Goal: Task Accomplishment & Management: Complete application form

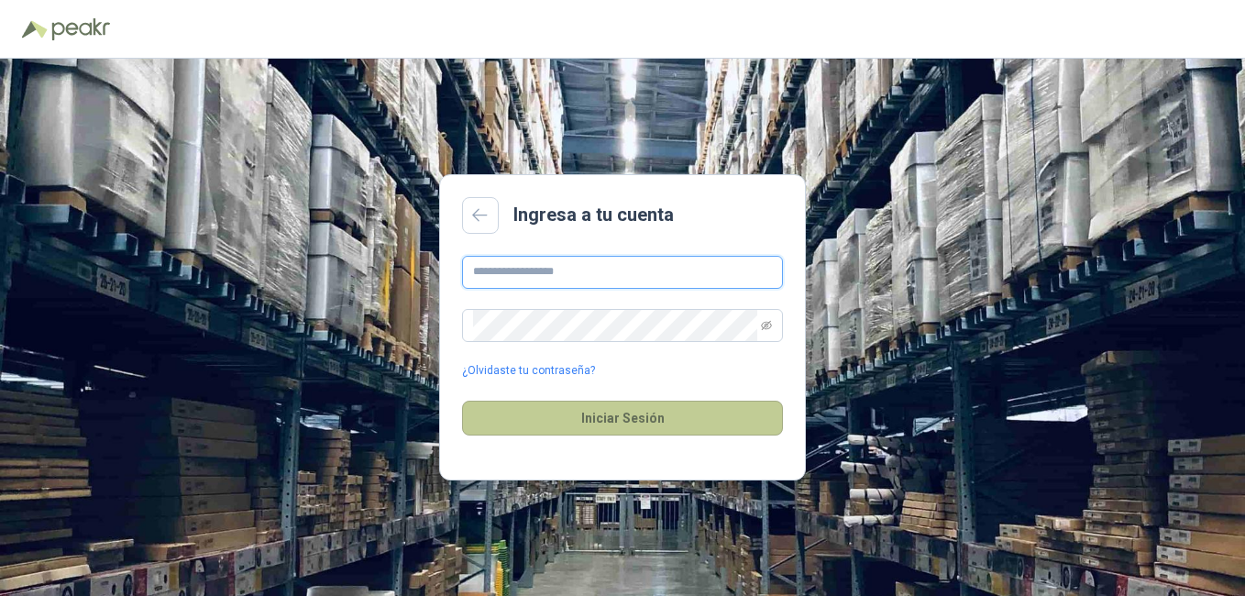
type input "**********"
click at [600, 421] on button "Iniciar Sesión" at bounding box center [622, 418] width 321 height 35
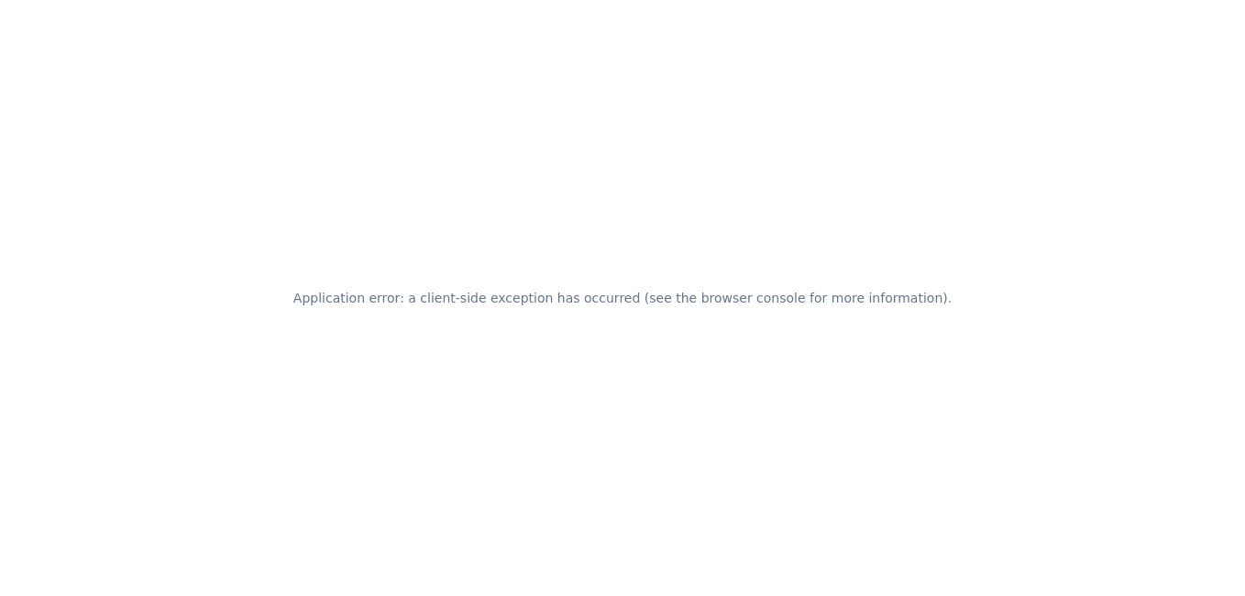
click at [605, 196] on div "Application error: a client-side exception has occurred (see the browser consol…" at bounding box center [622, 298] width 1245 height 596
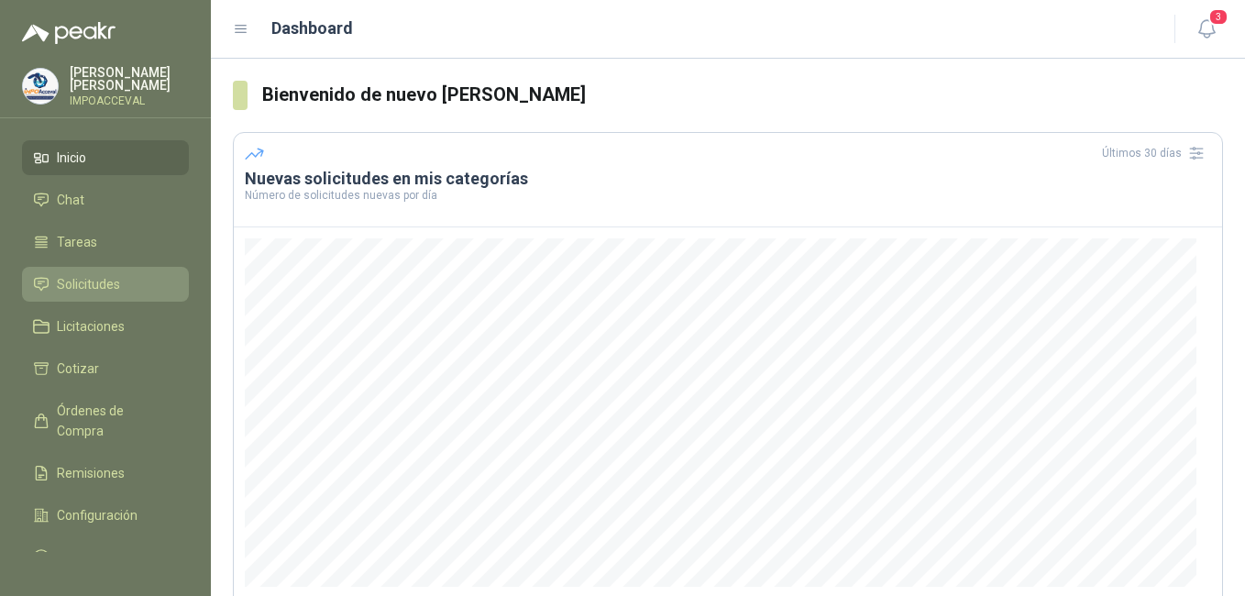
click at [70, 278] on span "Solicitudes" at bounding box center [88, 284] width 63 height 20
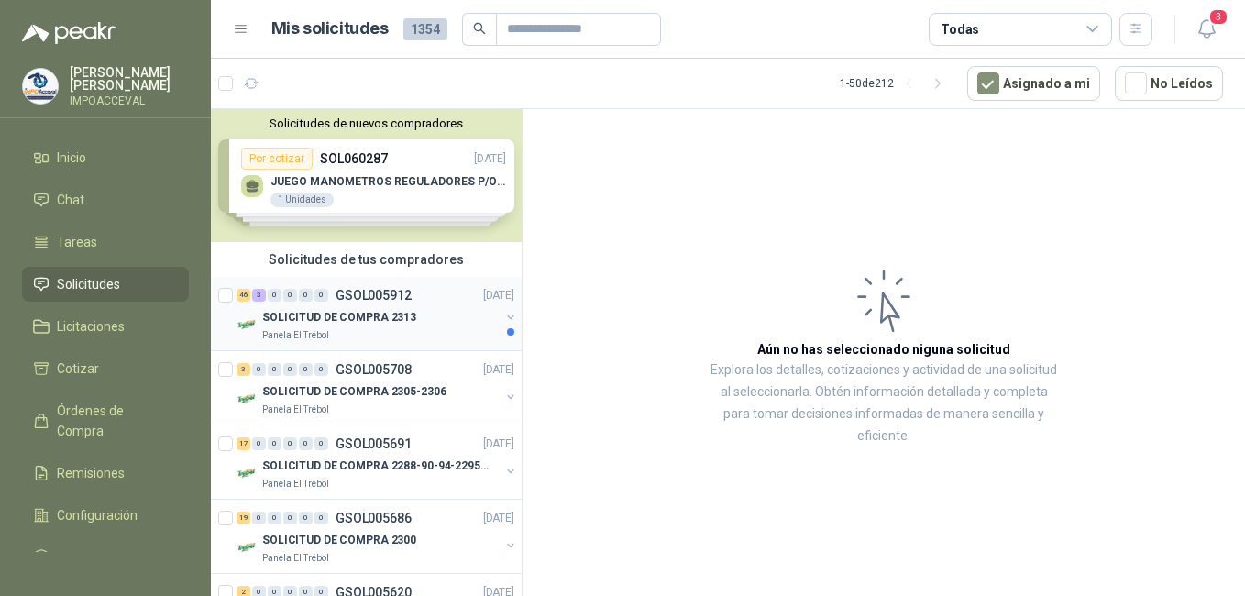
click at [294, 297] on div "0" at bounding box center [290, 295] width 14 height 13
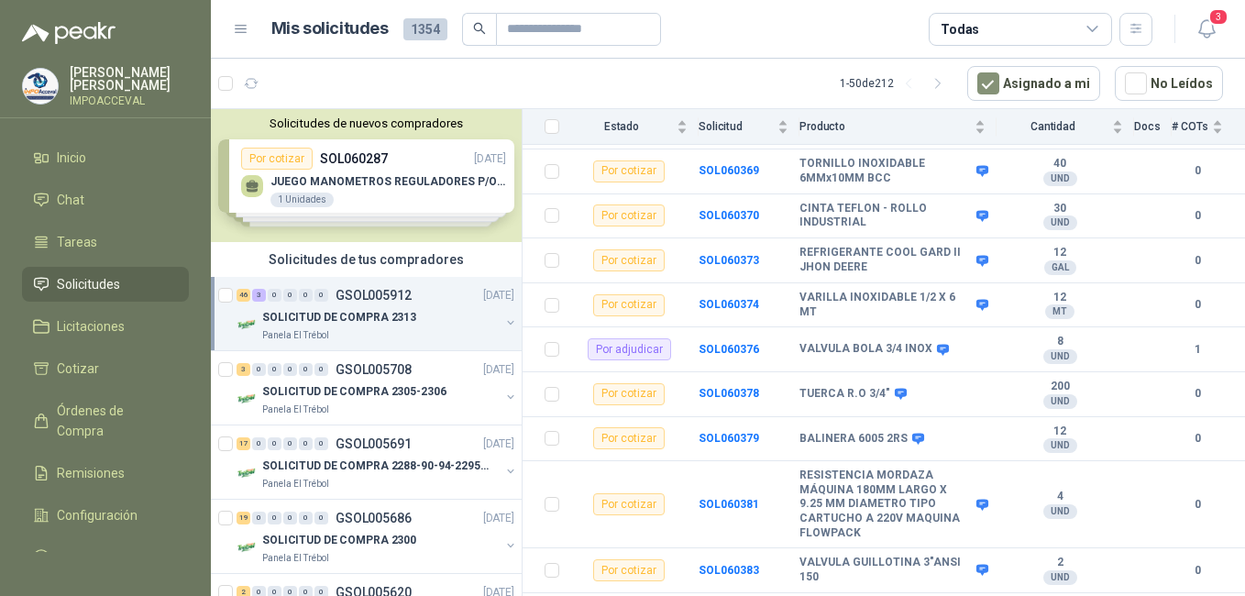
scroll to position [1926, 0]
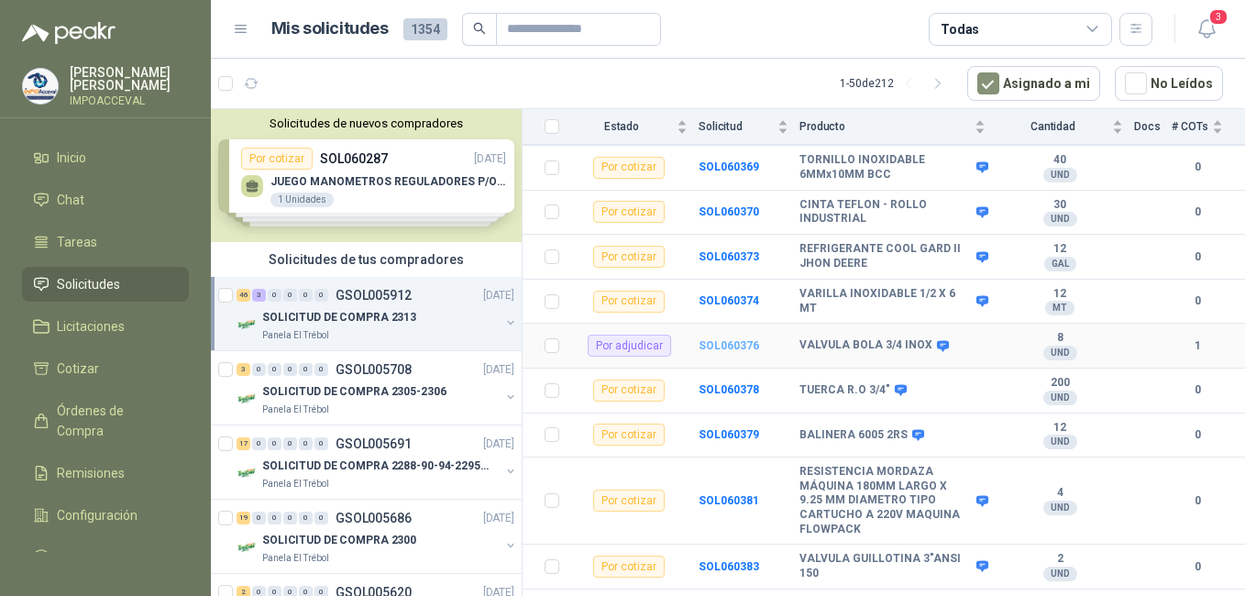
click at [738, 339] on b "SOL060376" at bounding box center [729, 345] width 61 height 13
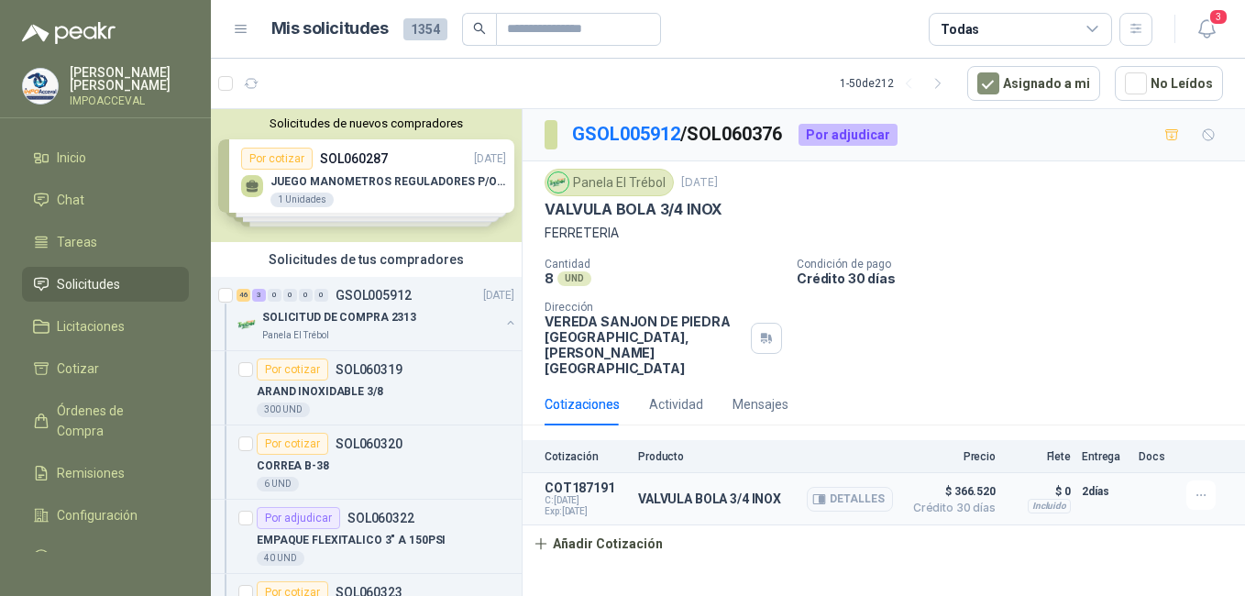
click at [571, 495] on span "C: 06/10/2025" at bounding box center [586, 500] width 83 height 11
click at [667, 491] on p "VALVULA BOLA 3/4 INOX" at bounding box center [709, 498] width 143 height 15
click at [715, 491] on p "VALVULA BOLA 3/4 INOX" at bounding box center [709, 498] width 143 height 15
click at [846, 487] on button "Detalles" at bounding box center [850, 499] width 86 height 25
click at [959, 465] on body "WILSON CABEZAS CORTES IMPOACCEVAL Inicio Chat Tareas Solicitudes Licitaciones C…" at bounding box center [622, 298] width 1245 height 596
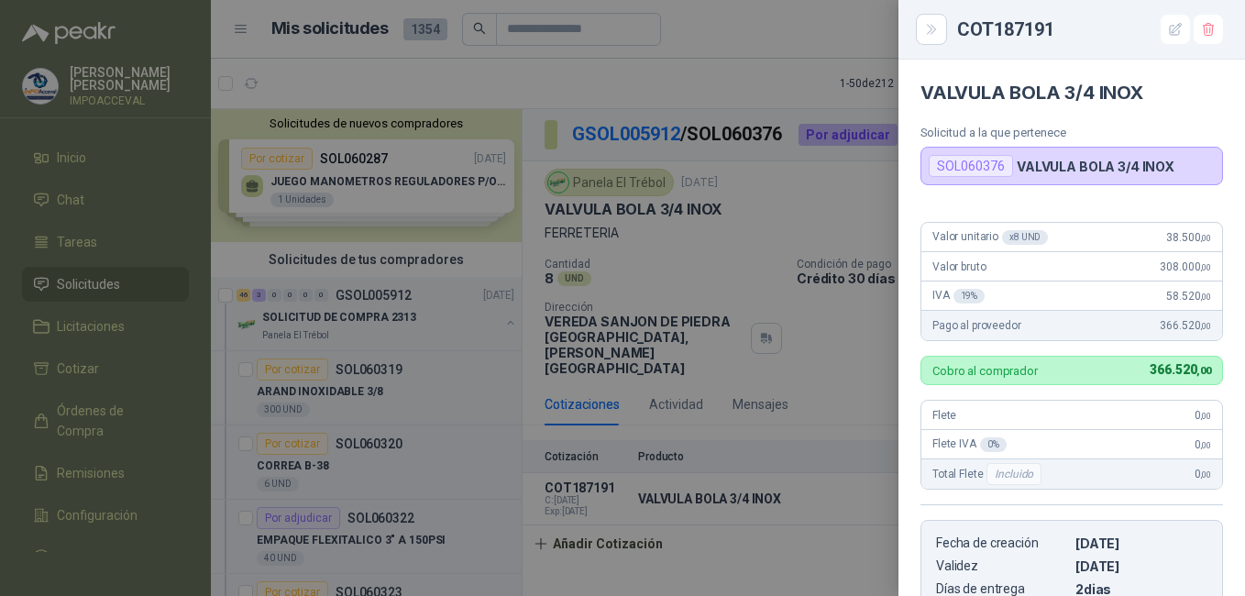
click at [989, 464] on div "VALVULA BOLA 3/4 INOX Solicitud a la que pertenece SOL060376 VALVULA BOLA 3/4 I…" at bounding box center [1072, 328] width 347 height 536
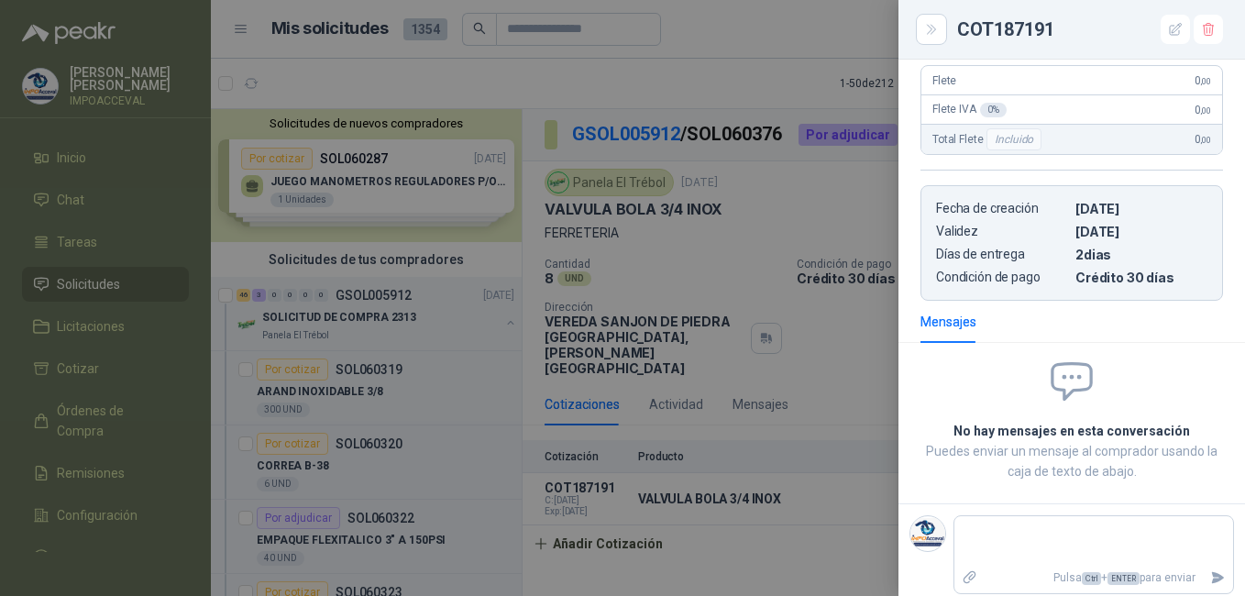
click at [750, 480] on div at bounding box center [622, 298] width 1245 height 596
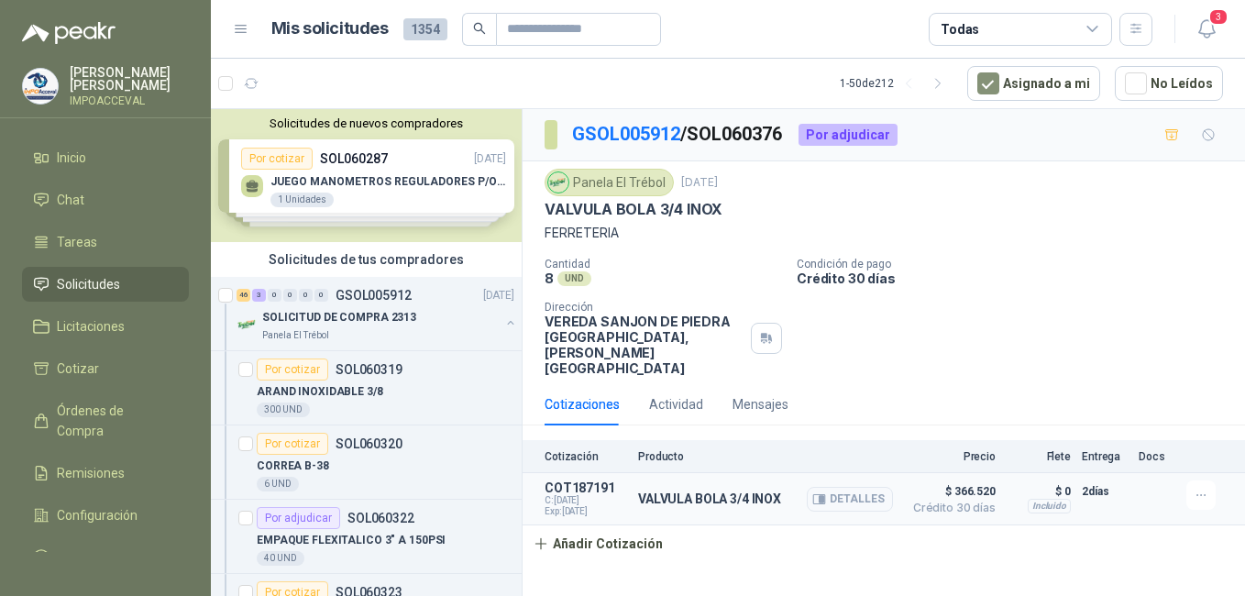
click at [798, 480] on div "VALVULA BOLA 3/4 INOX Detalles" at bounding box center [765, 498] width 255 height 37
click at [735, 491] on p "VALVULA BOLA 3/4 INOX" at bounding box center [709, 498] width 143 height 15
click at [747, 491] on p "VALVULA BOLA 3/4 INOX" at bounding box center [709, 498] width 143 height 15
click at [863, 487] on button "Detalles" at bounding box center [850, 499] width 86 height 25
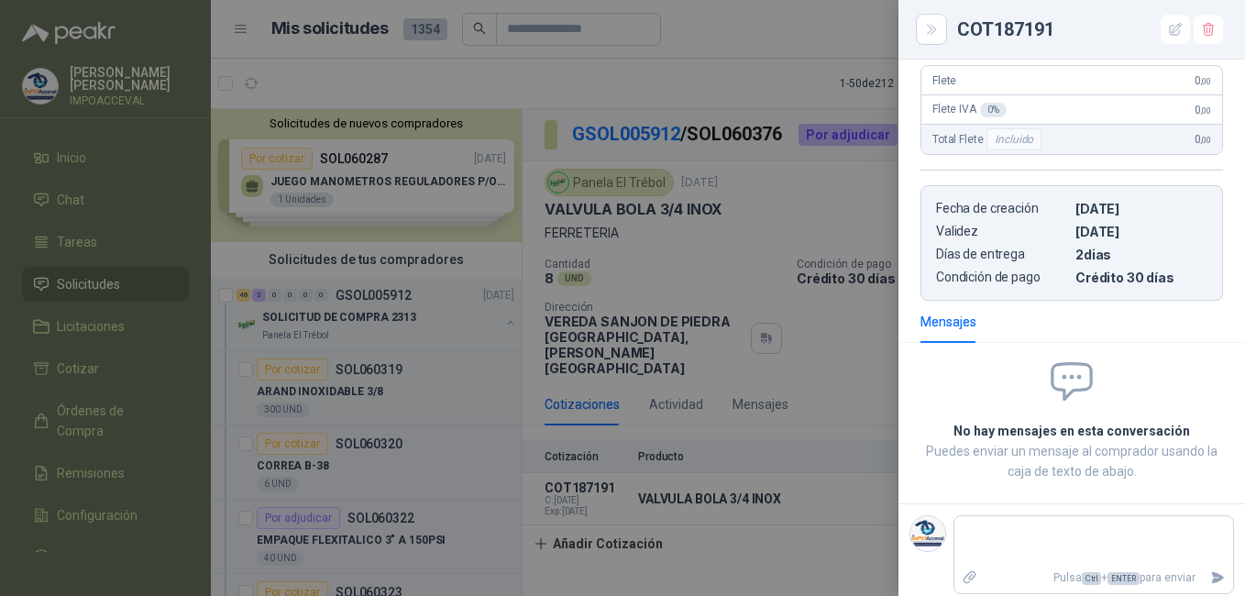
click at [1021, 83] on div "Flete 0 ,00" at bounding box center [1071, 80] width 301 height 29
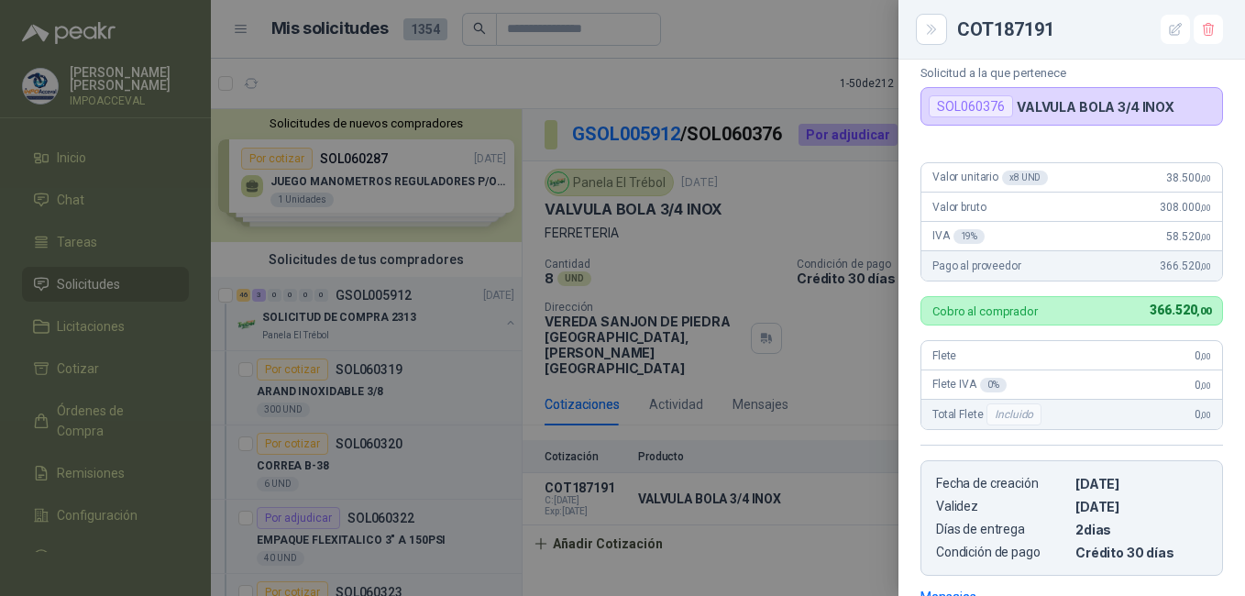
scroll to position [0, 0]
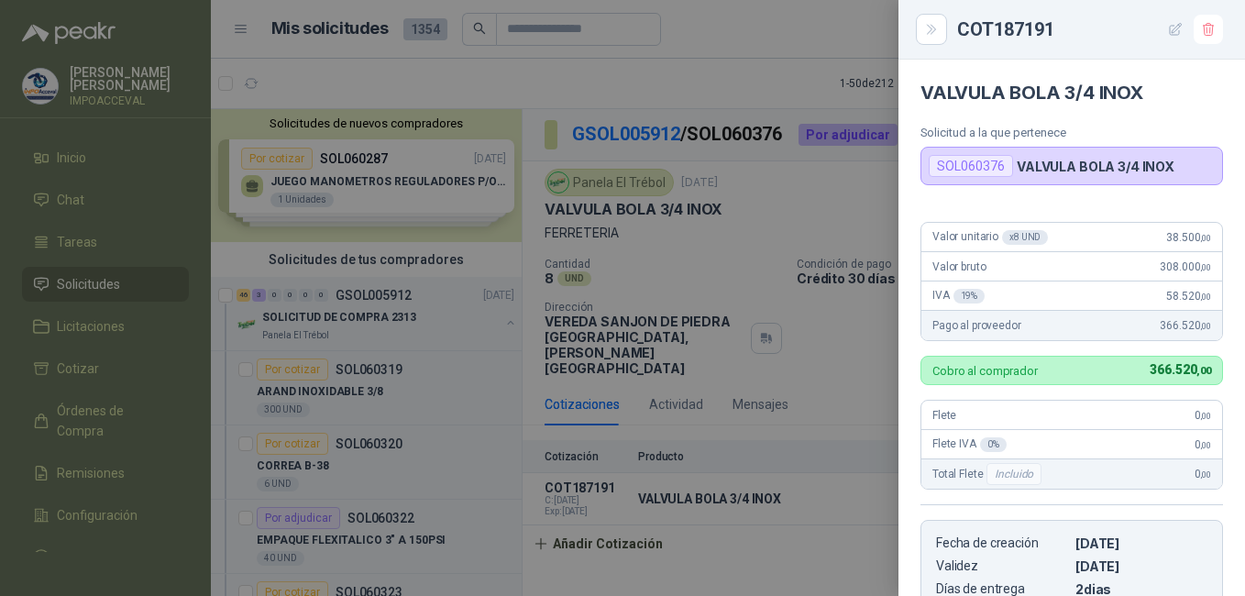
click at [1170, 33] on icon "button" at bounding box center [1176, 29] width 12 height 12
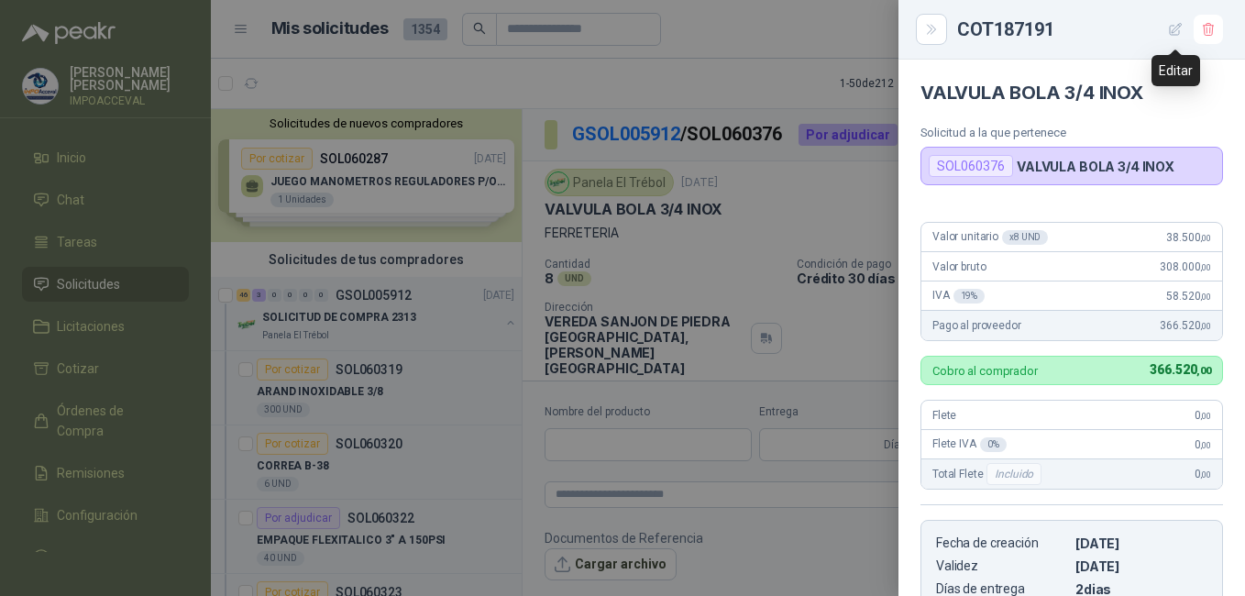
scroll to position [344, 0]
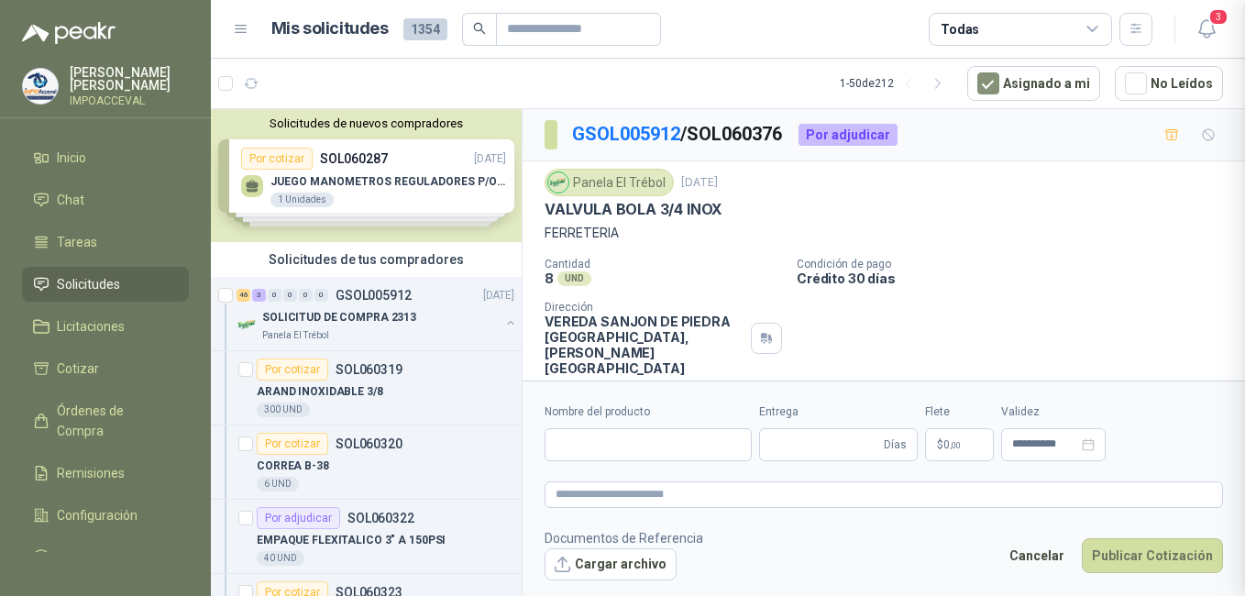
type input "**********"
type input "*"
type input "**********"
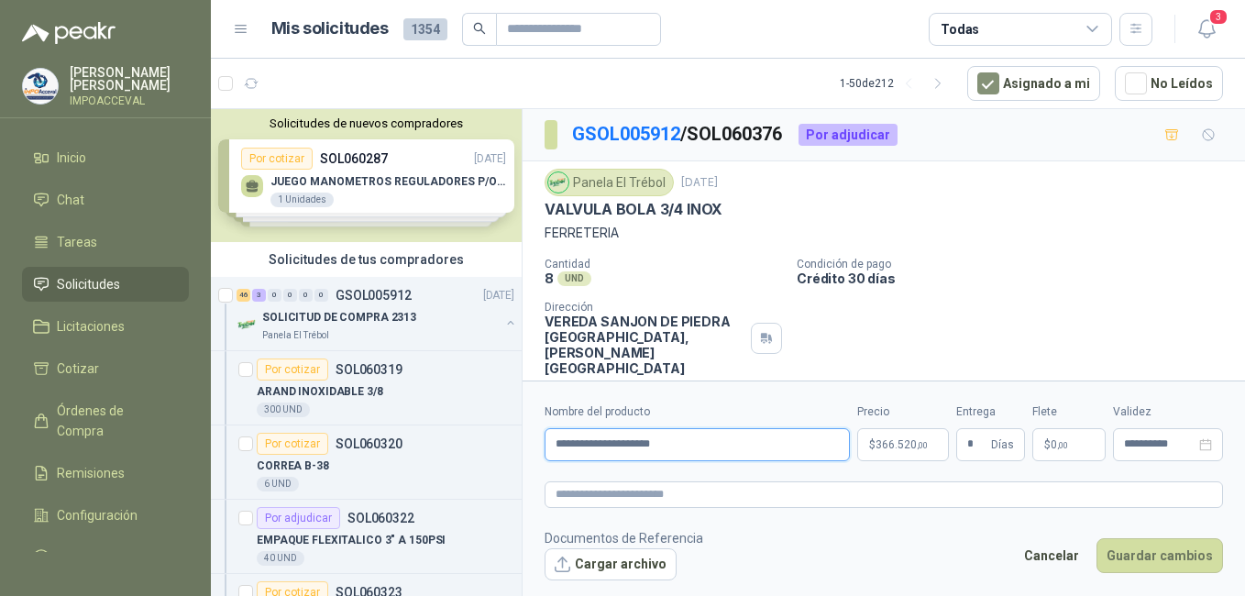
click at [823, 447] on input "**********" at bounding box center [697, 444] width 305 height 33
click at [889, 447] on span "366.520 ,00" at bounding box center [902, 444] width 52 height 11
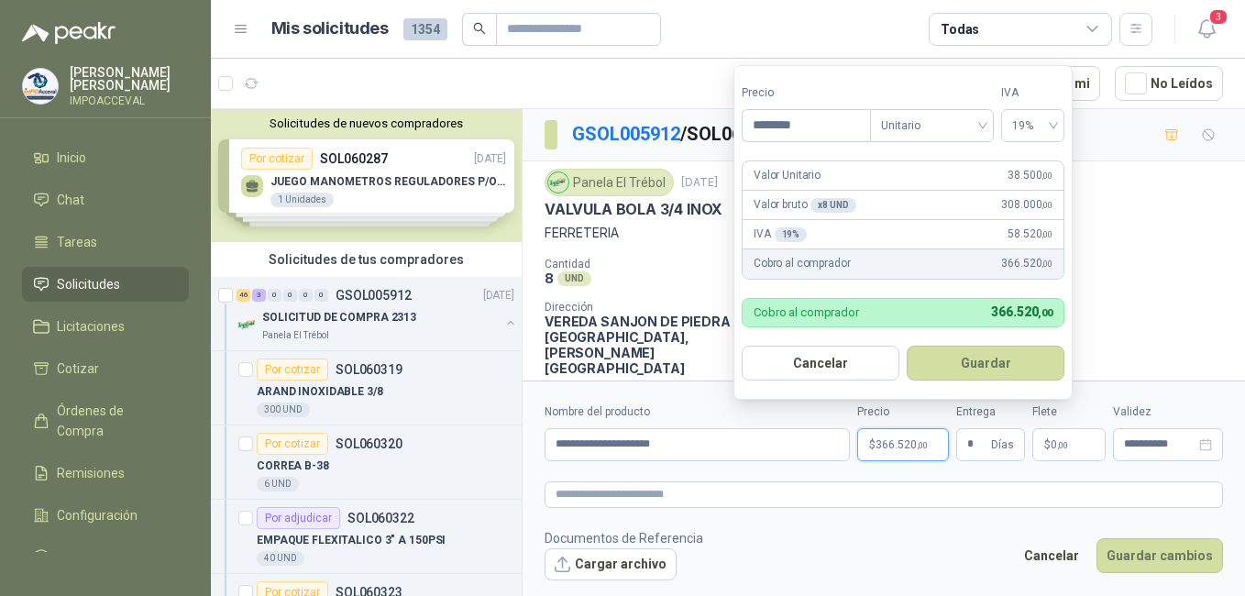
drag, startPoint x: 820, startPoint y: 126, endPoint x: 696, endPoint y: 119, distance: 123.9
click at [704, 122] on body "WILSON CABEZAS CORTES IMPOACCEVAL Inicio Chat Tareas Solicitudes Licitaciones C…" at bounding box center [622, 298] width 1245 height 596
type input "********"
click at [990, 350] on button "Guardar" at bounding box center [986, 363] width 158 height 35
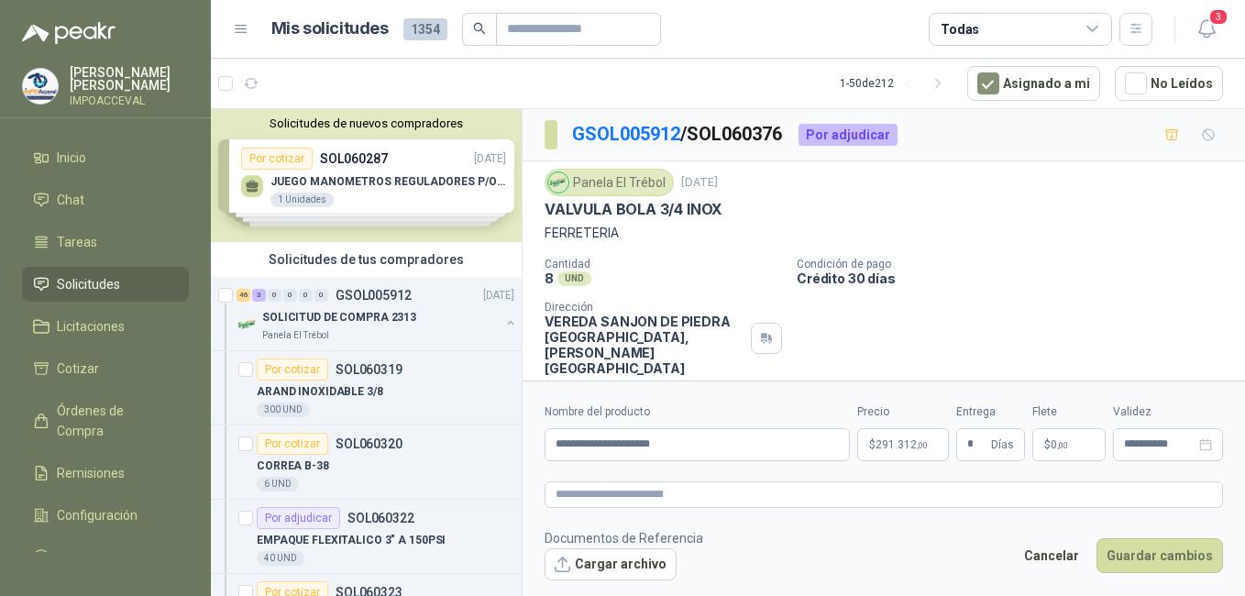
click at [1044, 277] on p "Crédito 30 días" at bounding box center [1017, 278] width 441 height 16
click at [1132, 556] on button "Guardar cambios" at bounding box center [1160, 555] width 127 height 35
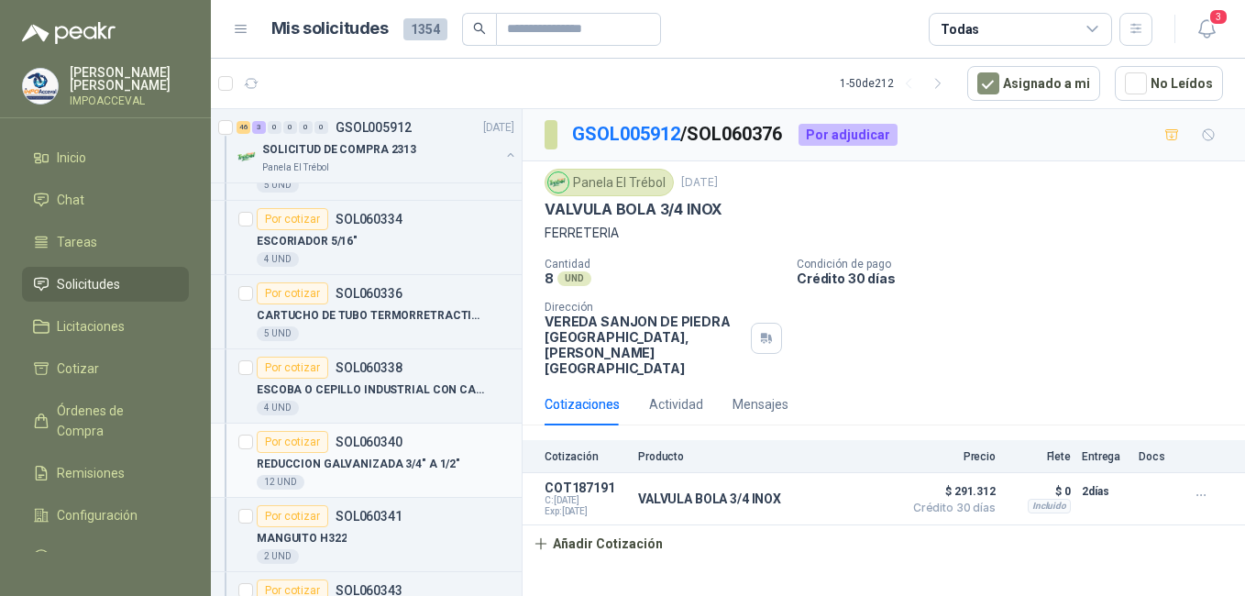
scroll to position [1100, 0]
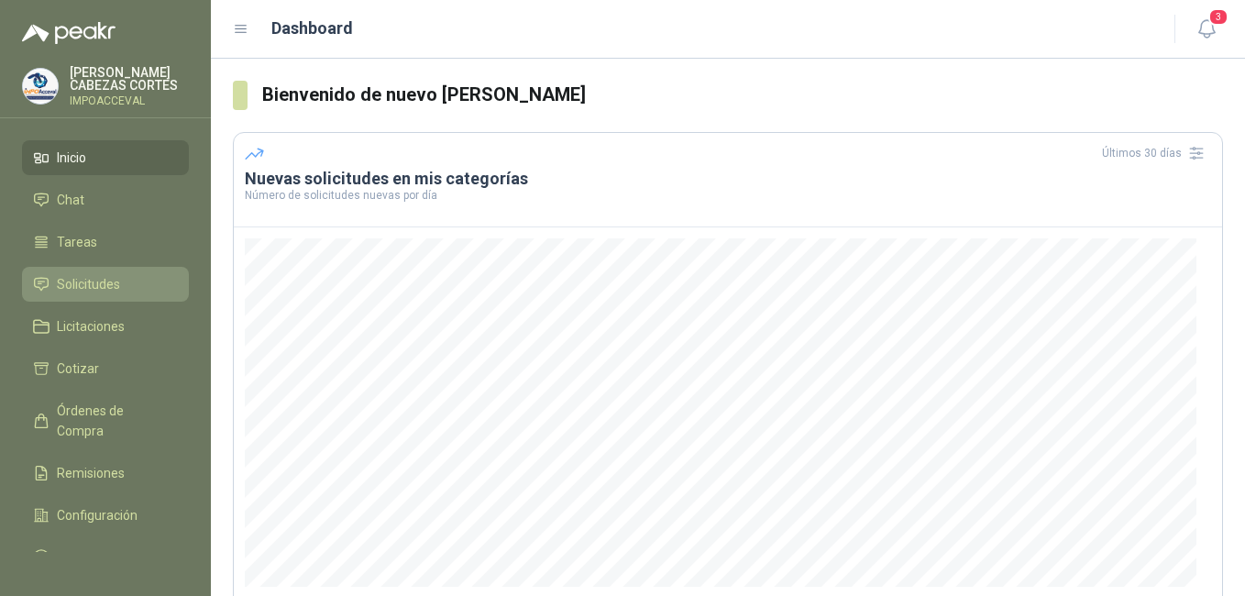
click at [78, 285] on span "Solicitudes" at bounding box center [88, 284] width 63 height 20
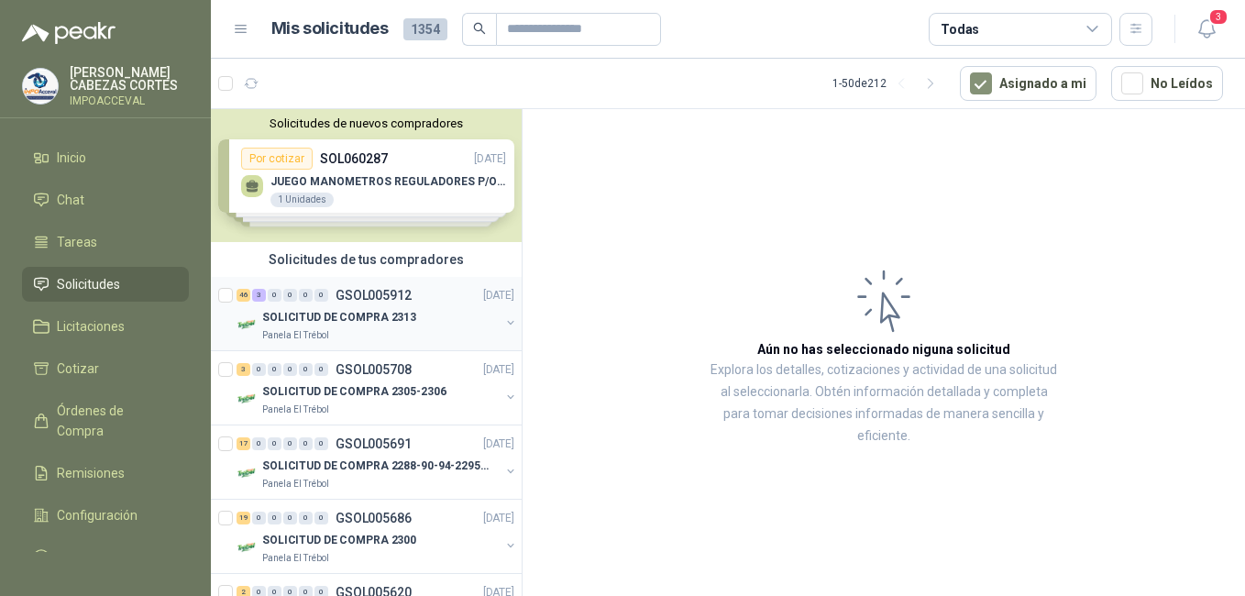
click at [315, 315] on p "SOLICITUD DE COMPRA 2313" at bounding box center [339, 317] width 154 height 17
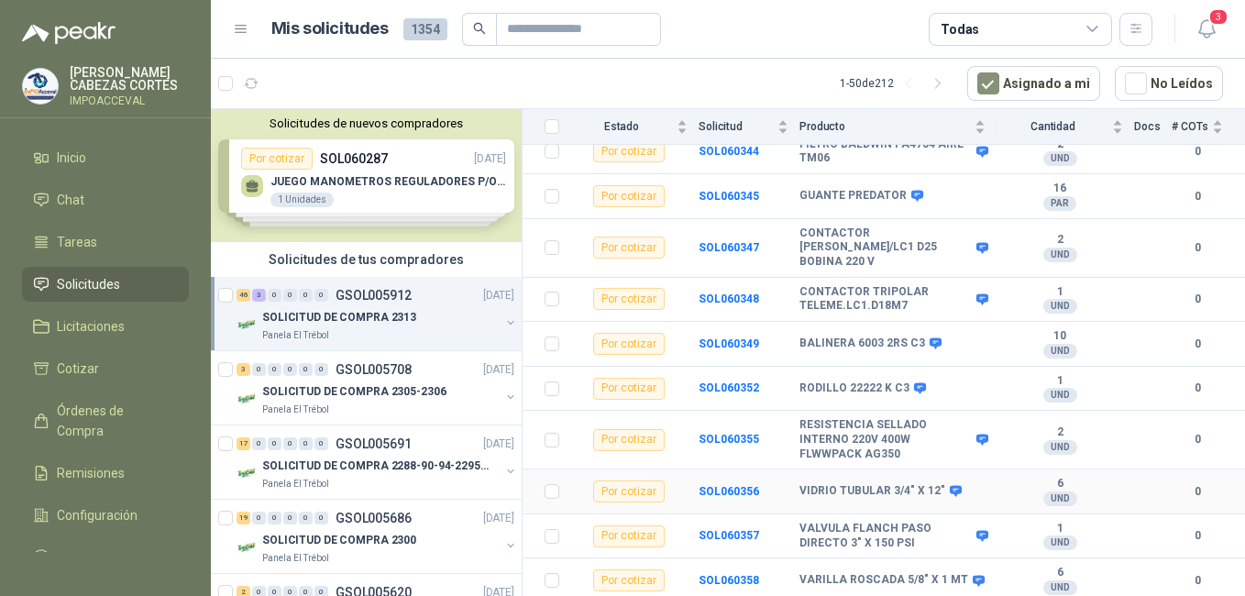
scroll to position [1100, 0]
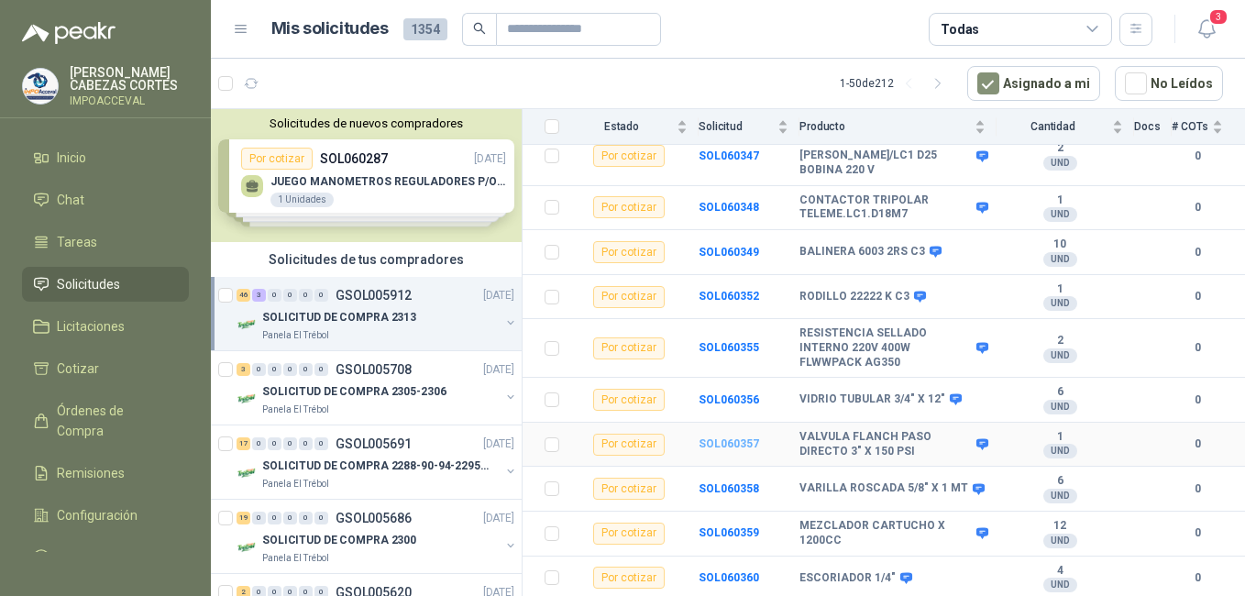
click at [732, 437] on b "SOL060357" at bounding box center [729, 443] width 61 height 13
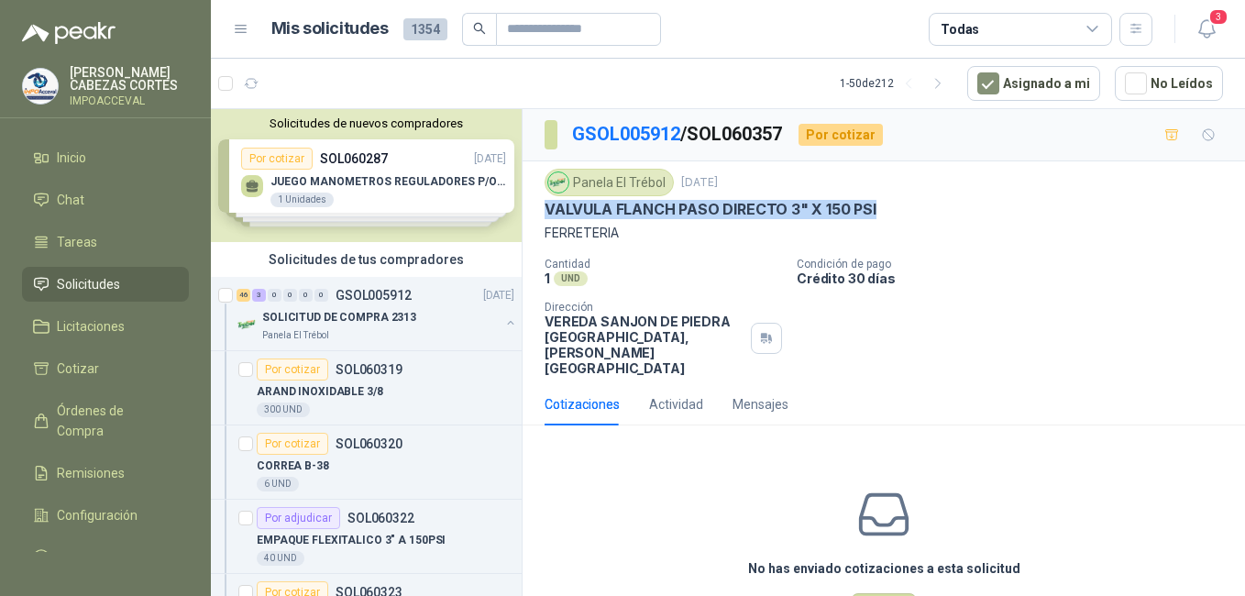
drag, startPoint x: 543, startPoint y: 206, endPoint x: 886, endPoint y: 203, distance: 342.9
click at [886, 203] on div "Panela El Trébol 6 oct, 2025 VALVULA FLANCH PASO DIRECTO 3" X 150 PSI FERRETERI…" at bounding box center [884, 272] width 723 height 222
drag, startPoint x: 886, startPoint y: 203, endPoint x: 866, endPoint y: 211, distance: 21.8
copy p "VALVULA FLANCH PASO DIRECTO 3" X 150 PSI"
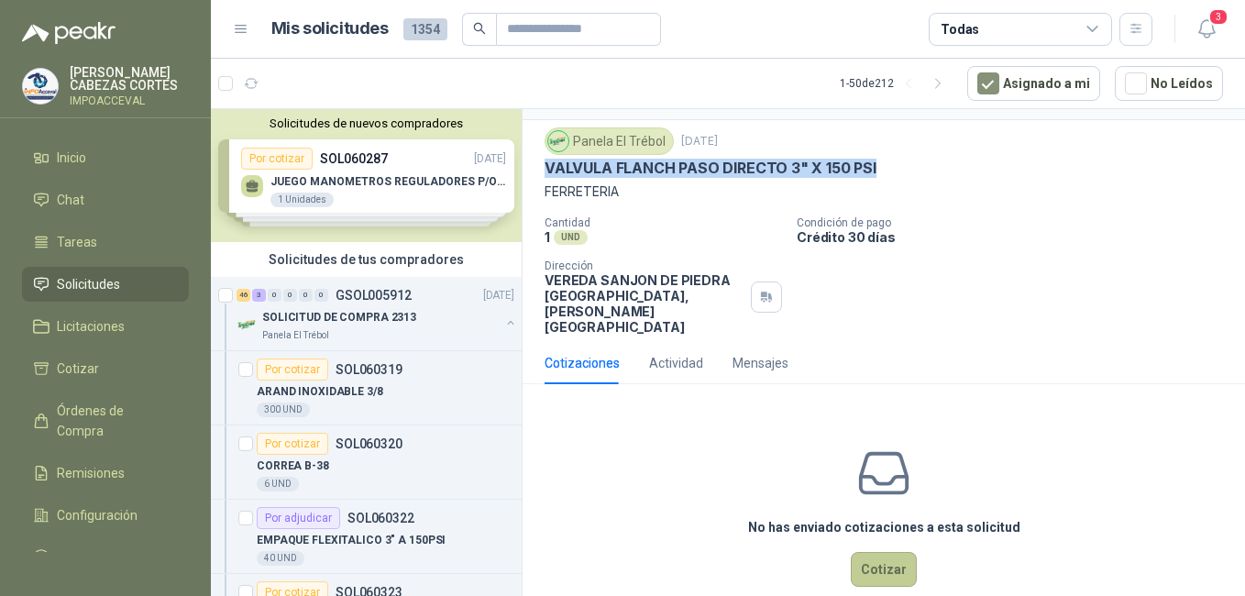
click at [866, 552] on button "Cotizar" at bounding box center [884, 569] width 66 height 35
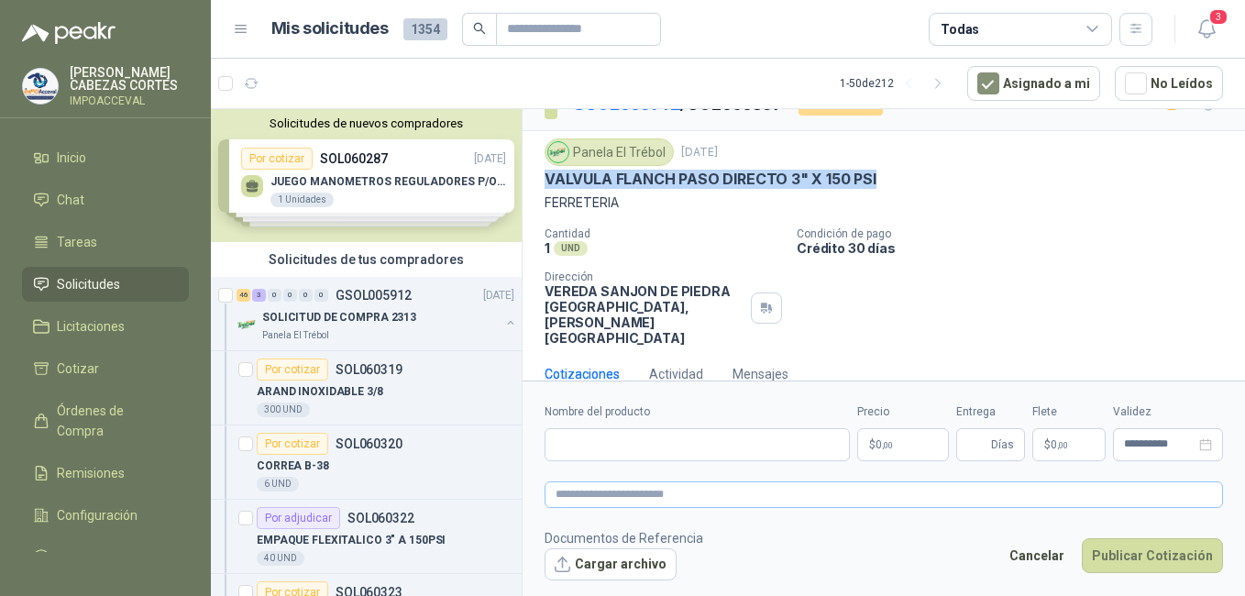
scroll to position [28, 0]
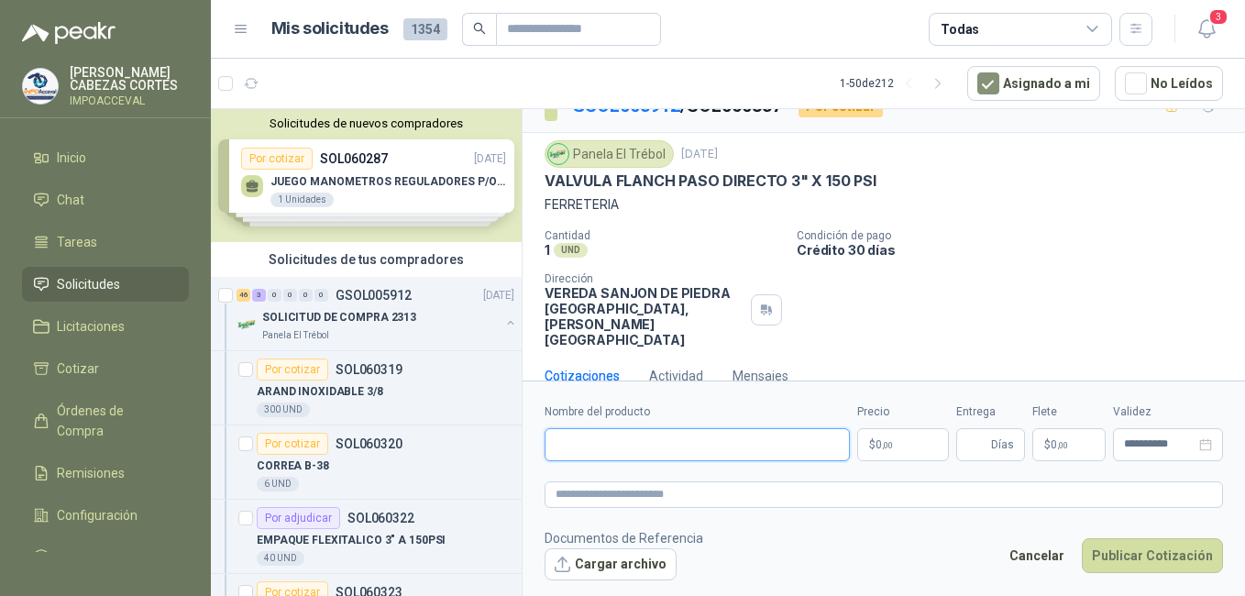
click at [569, 444] on input "Nombre del producto" at bounding box center [697, 444] width 305 height 33
paste input "**********"
type input "**********"
click at [902, 450] on p "$ 0 ,00" at bounding box center [903, 444] width 92 height 33
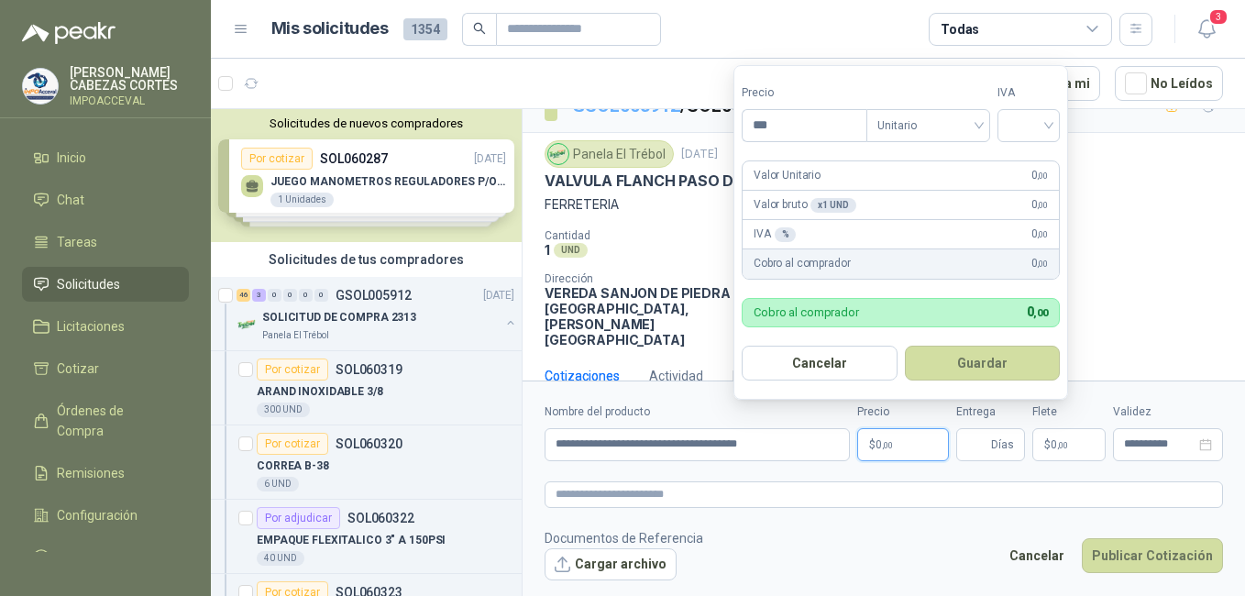
drag, startPoint x: 791, startPoint y: 131, endPoint x: 599, endPoint y: 111, distance: 193.6
click at [600, 111] on body "WILSON CABEZAS CORTES IMPOACCEVAL Inicio Chat Tareas Solicitudes Licitaciones C…" at bounding box center [622, 298] width 1245 height 596
type input "*********"
click at [1030, 117] on input "search" at bounding box center [1029, 124] width 40 height 28
click at [1028, 159] on div "19%" at bounding box center [1033, 163] width 34 height 20
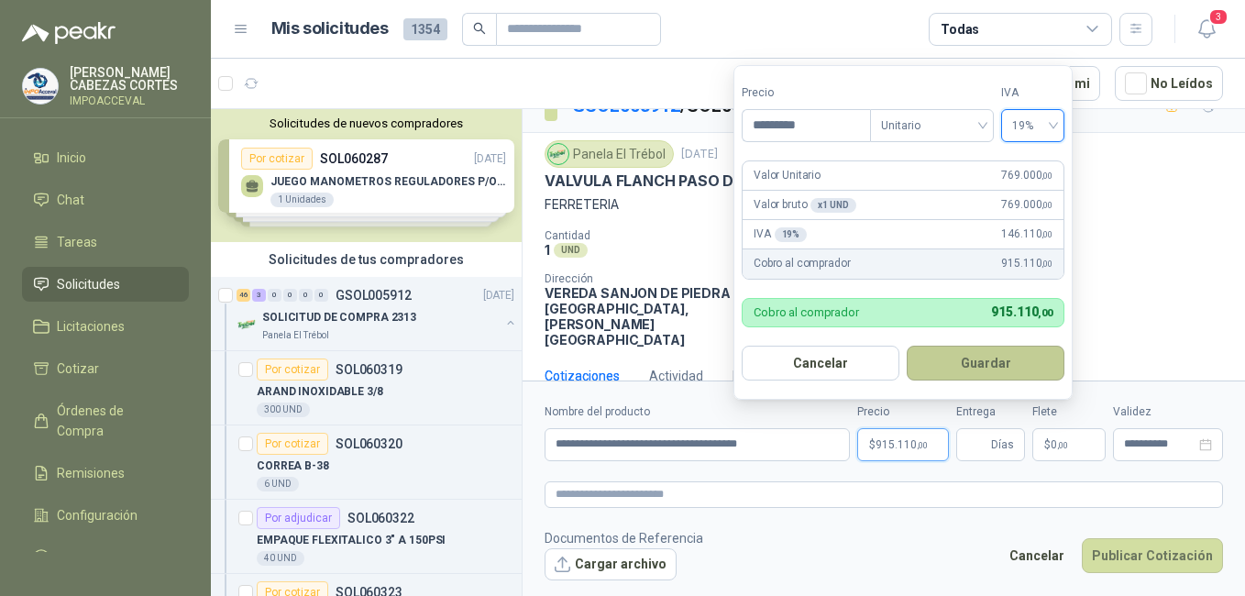
click at [984, 356] on button "Guardar" at bounding box center [986, 363] width 158 height 35
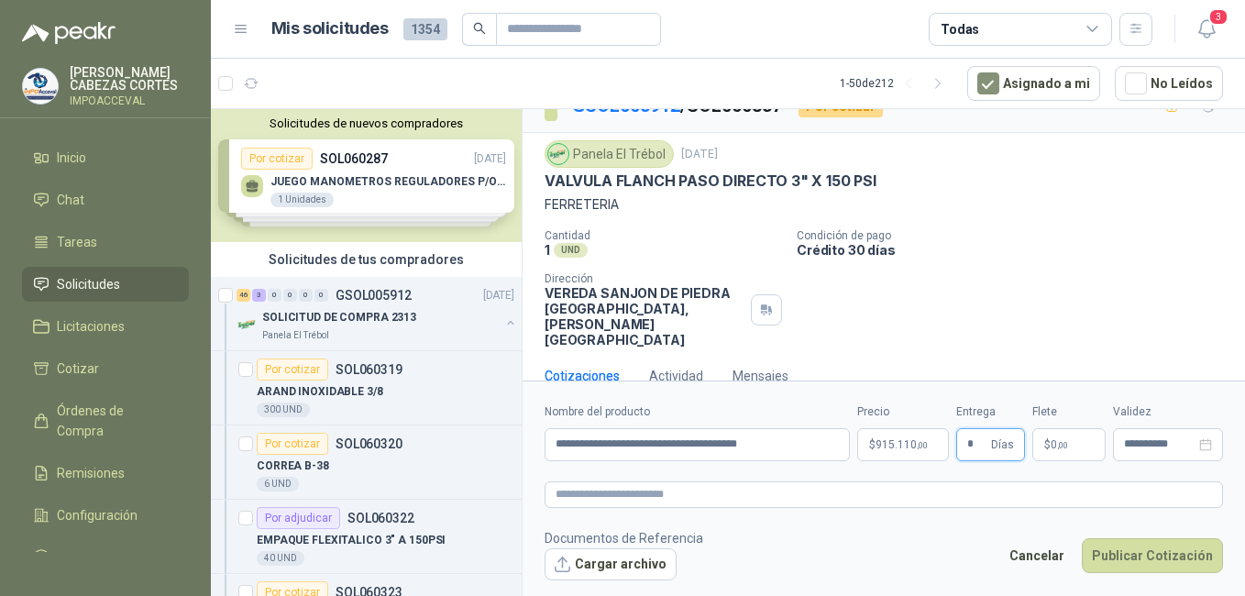
type input "*"
click at [1048, 452] on p "$ 0 ,00" at bounding box center [1068, 444] width 73 height 33
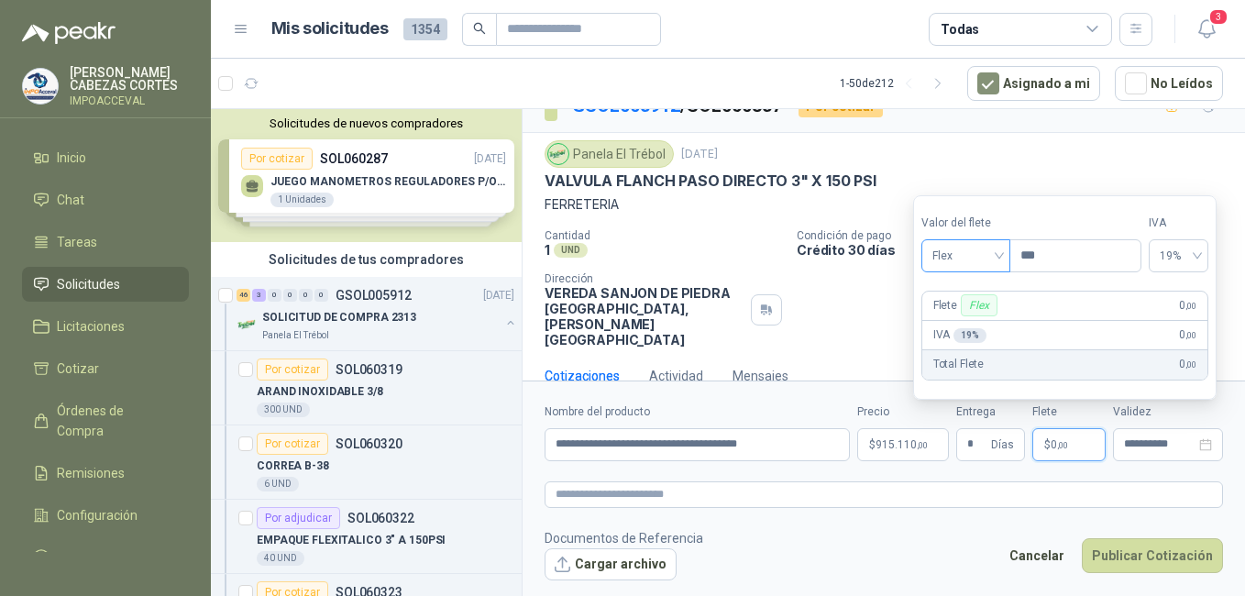
click at [970, 253] on span "Flex" at bounding box center [966, 256] width 67 height 28
click at [959, 332] on div "Incluido" at bounding box center [967, 324] width 63 height 20
click at [1064, 471] on form "**********" at bounding box center [884, 492] width 723 height 222
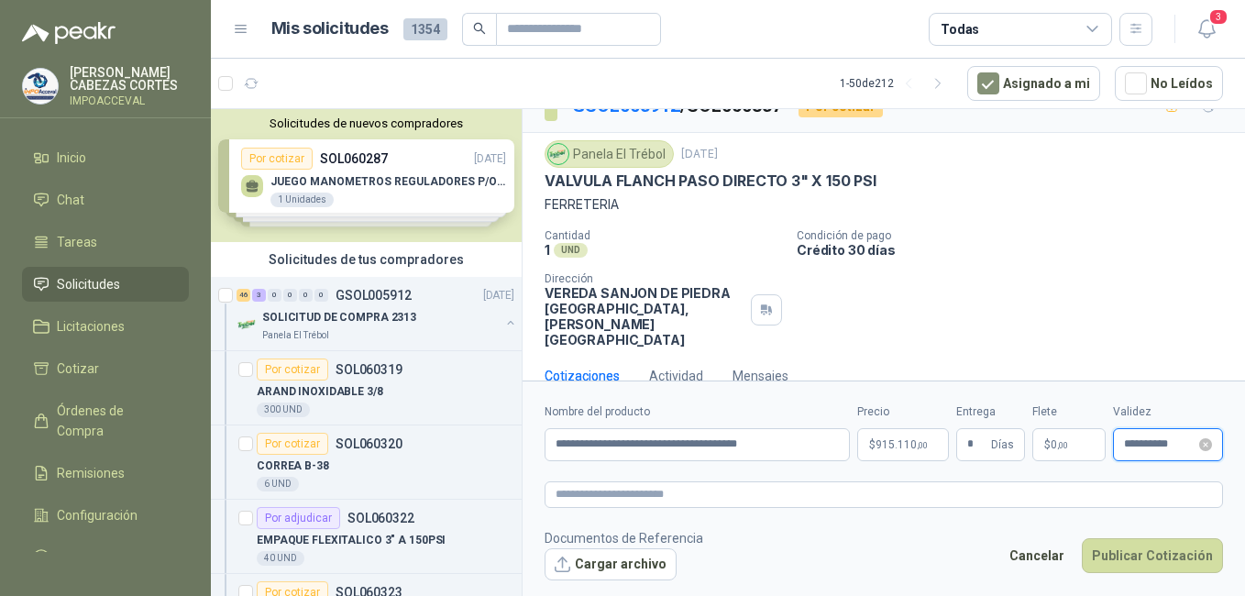
click at [1142, 445] on input "**********" at bounding box center [1160, 444] width 72 height 12
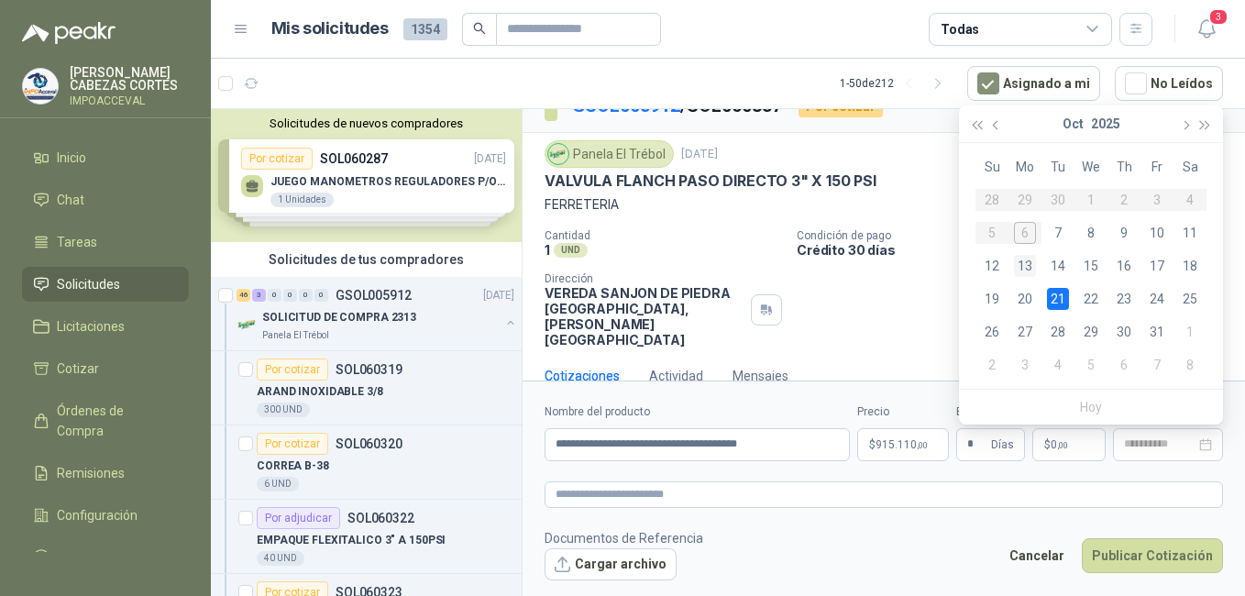
click at [1029, 266] on div "13" at bounding box center [1025, 266] width 22 height 22
type input "**********"
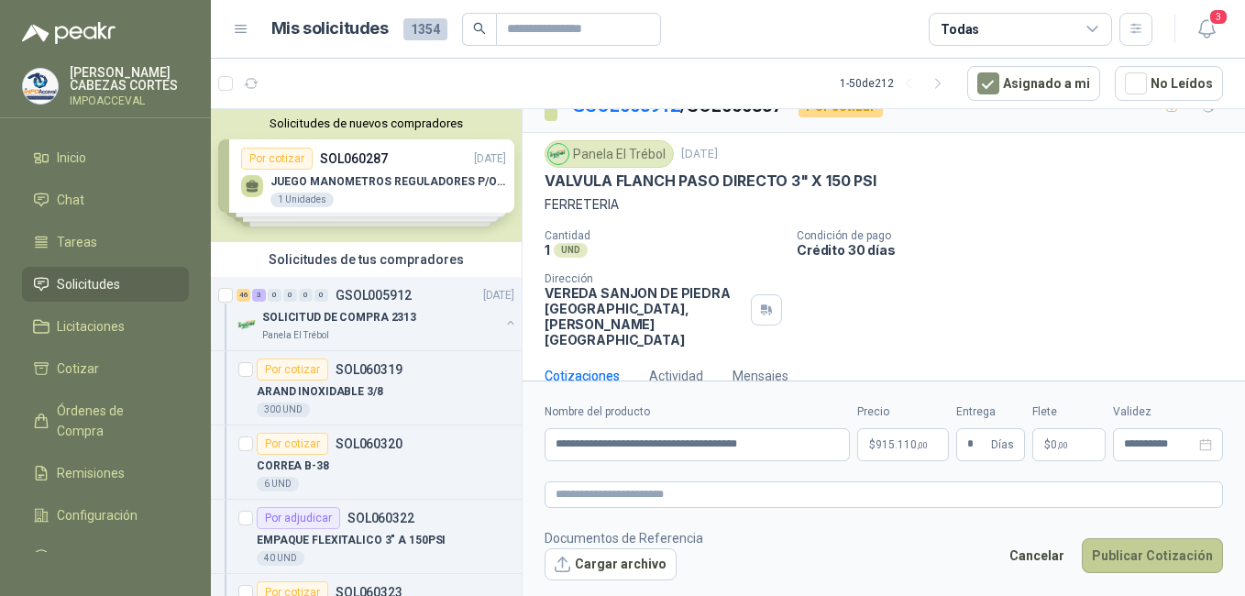
click at [1126, 547] on button "Publicar Cotización" at bounding box center [1152, 555] width 141 height 35
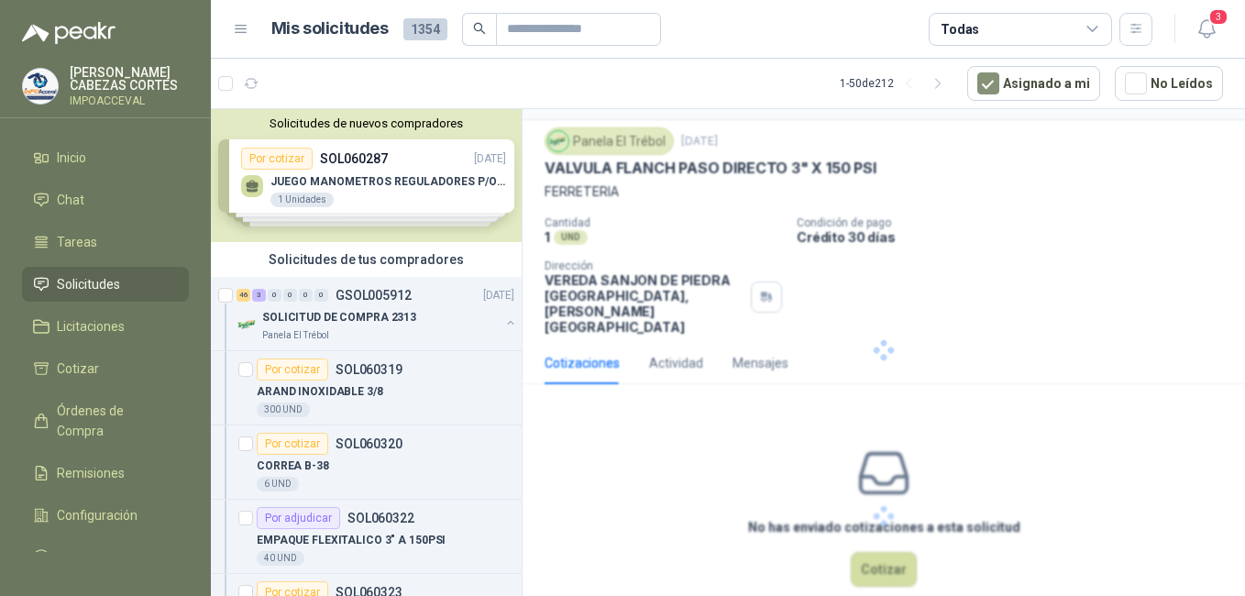
scroll to position [0, 0]
